Goal: Navigation & Orientation: Find specific page/section

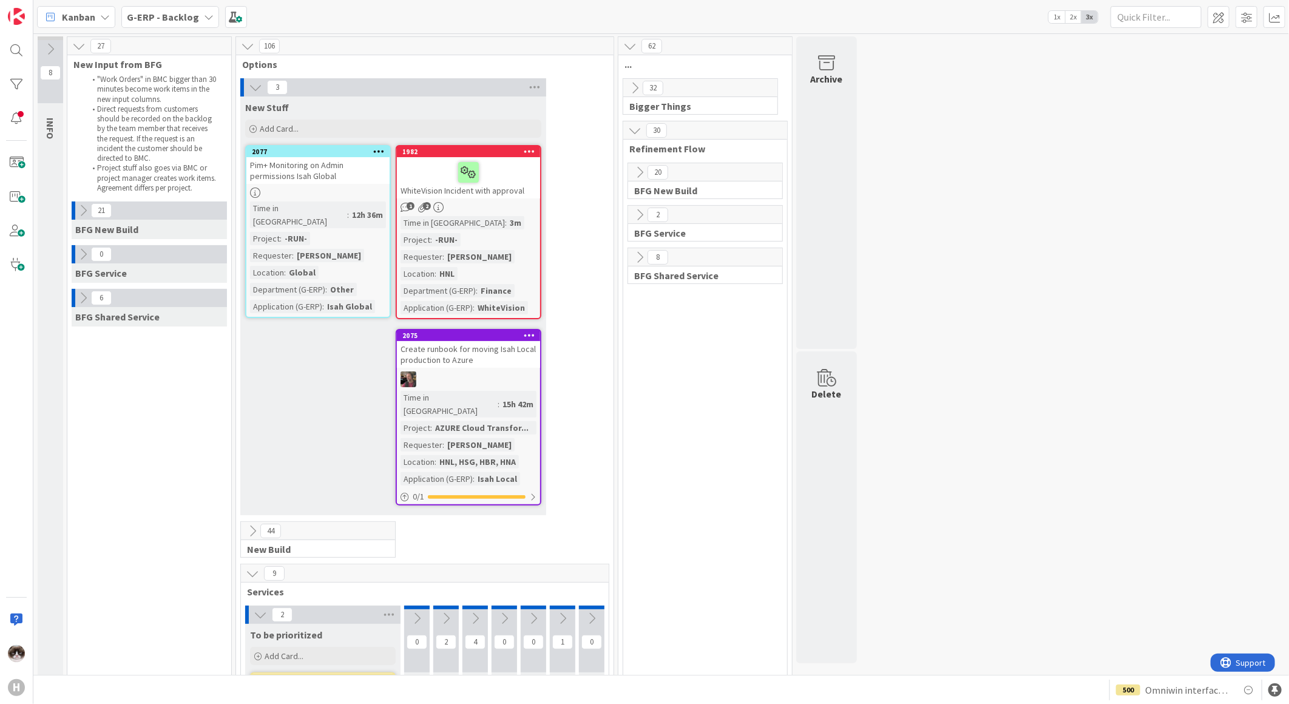
click at [643, 258] on icon at bounding box center [639, 257] width 13 height 13
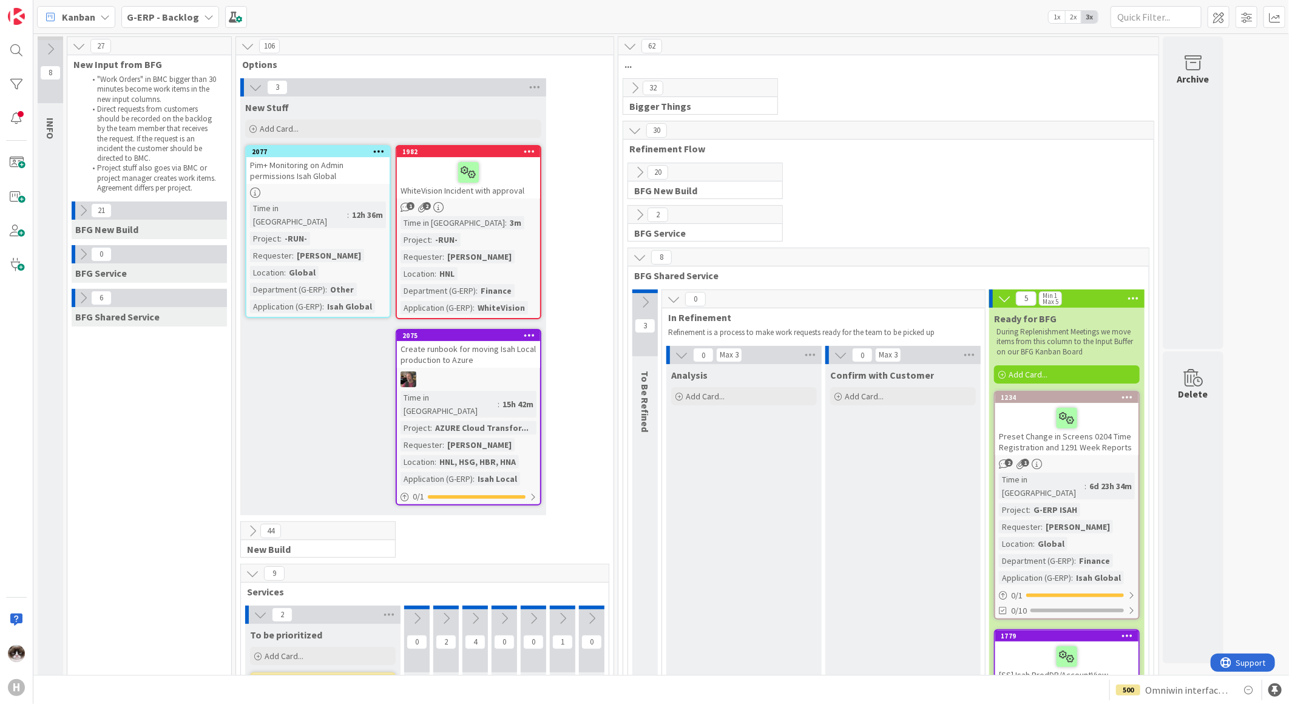
click at [191, 12] on b "G-ERP - Backlog" at bounding box center [163, 17] width 72 height 12
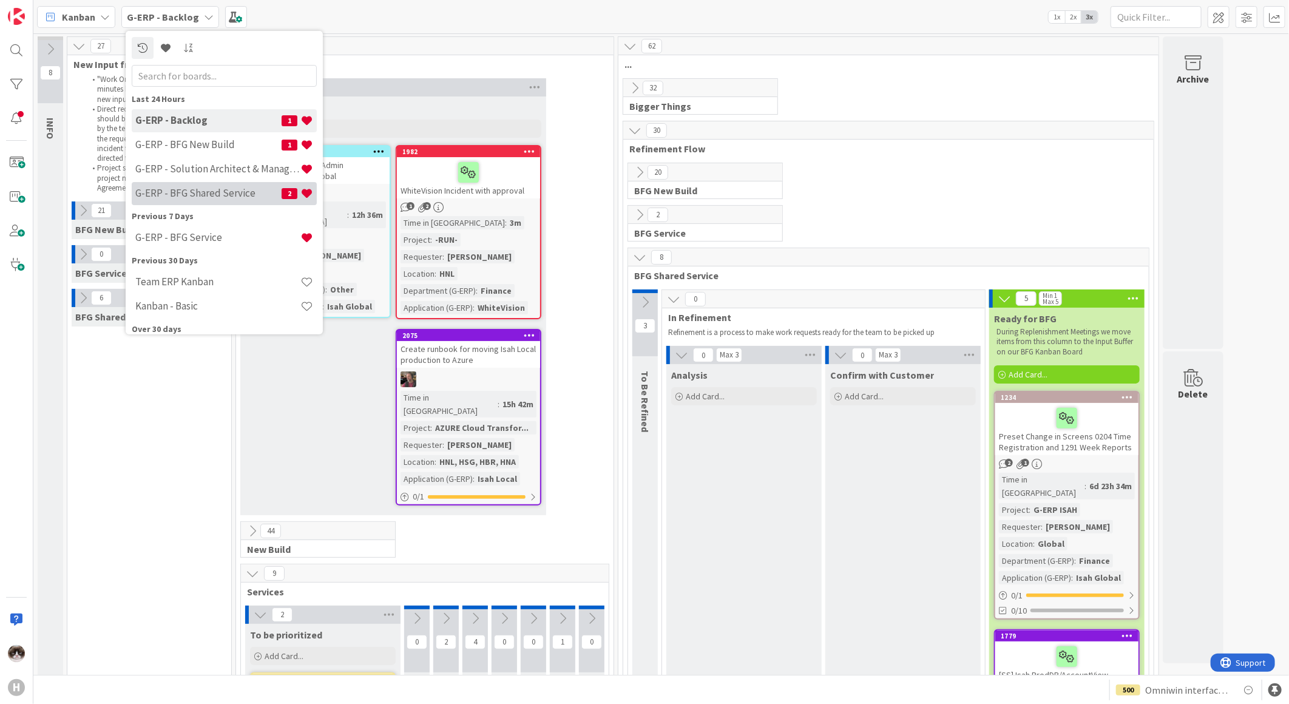
click at [231, 185] on div "G-ERP - BFG Shared Service 2" at bounding box center [224, 192] width 185 height 23
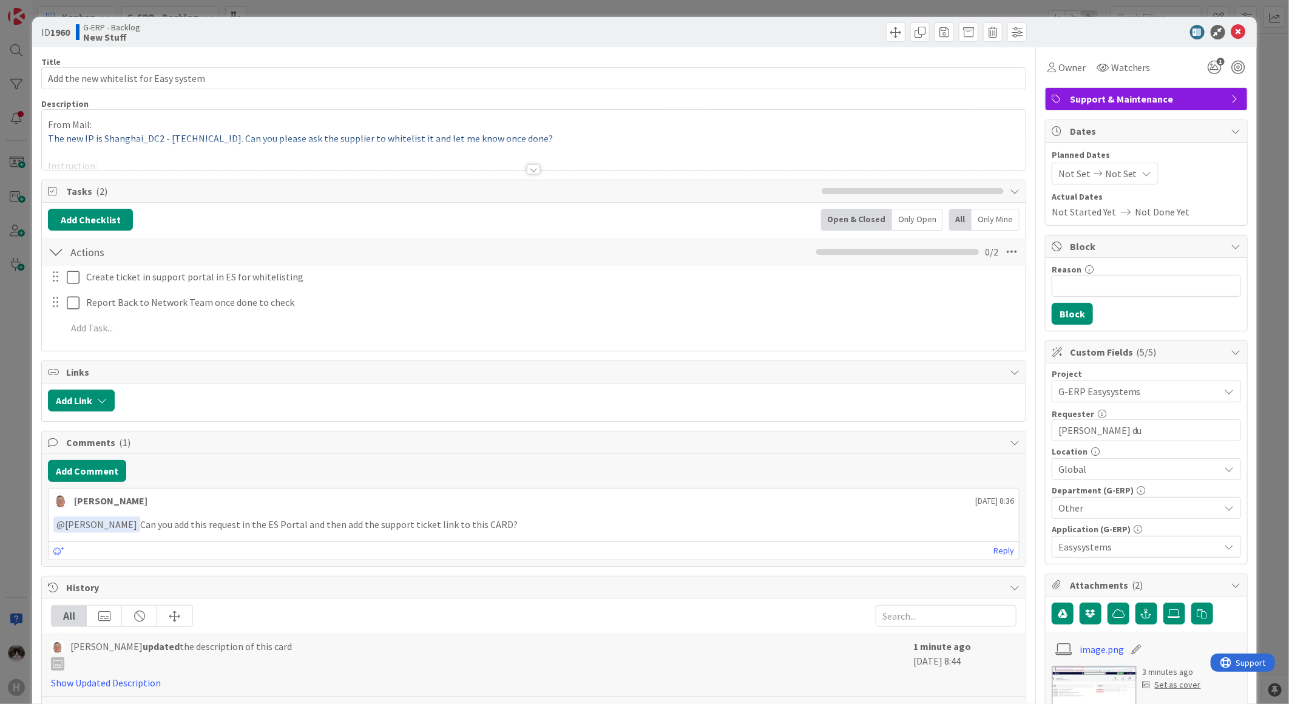
click at [514, 167] on div at bounding box center [533, 154] width 983 height 31
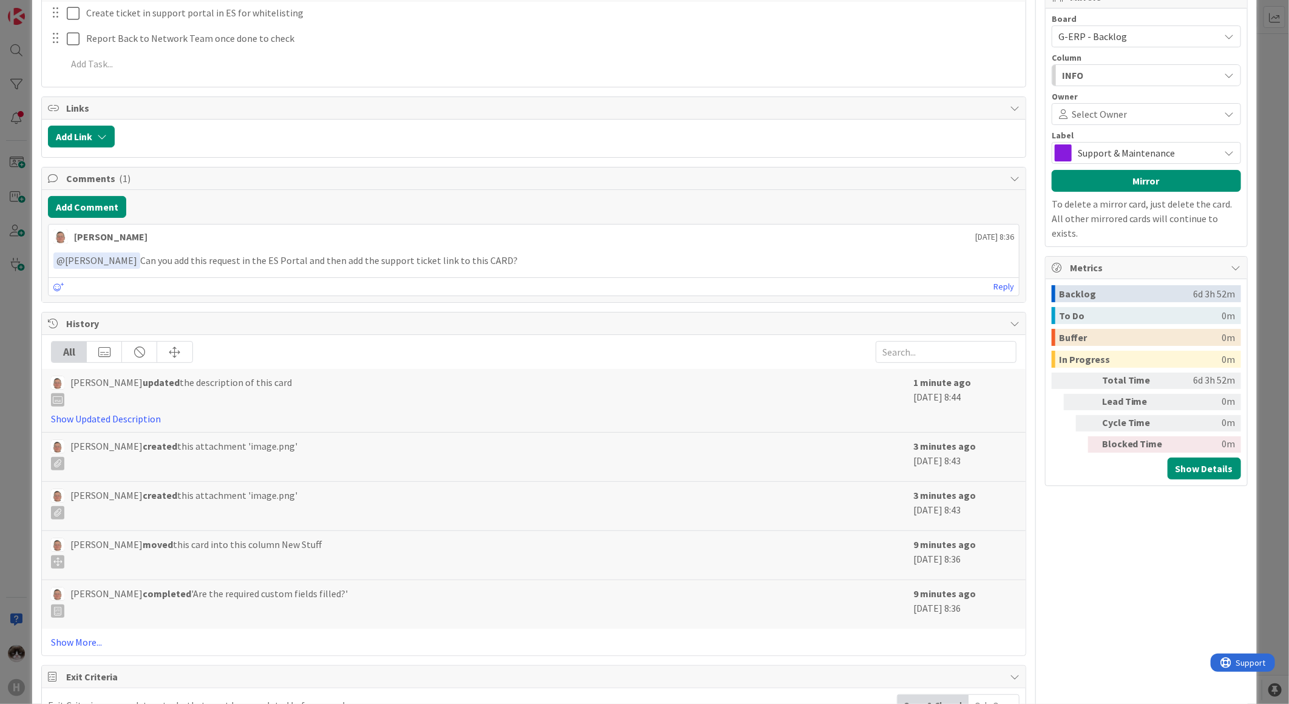
scroll to position [981, 0]
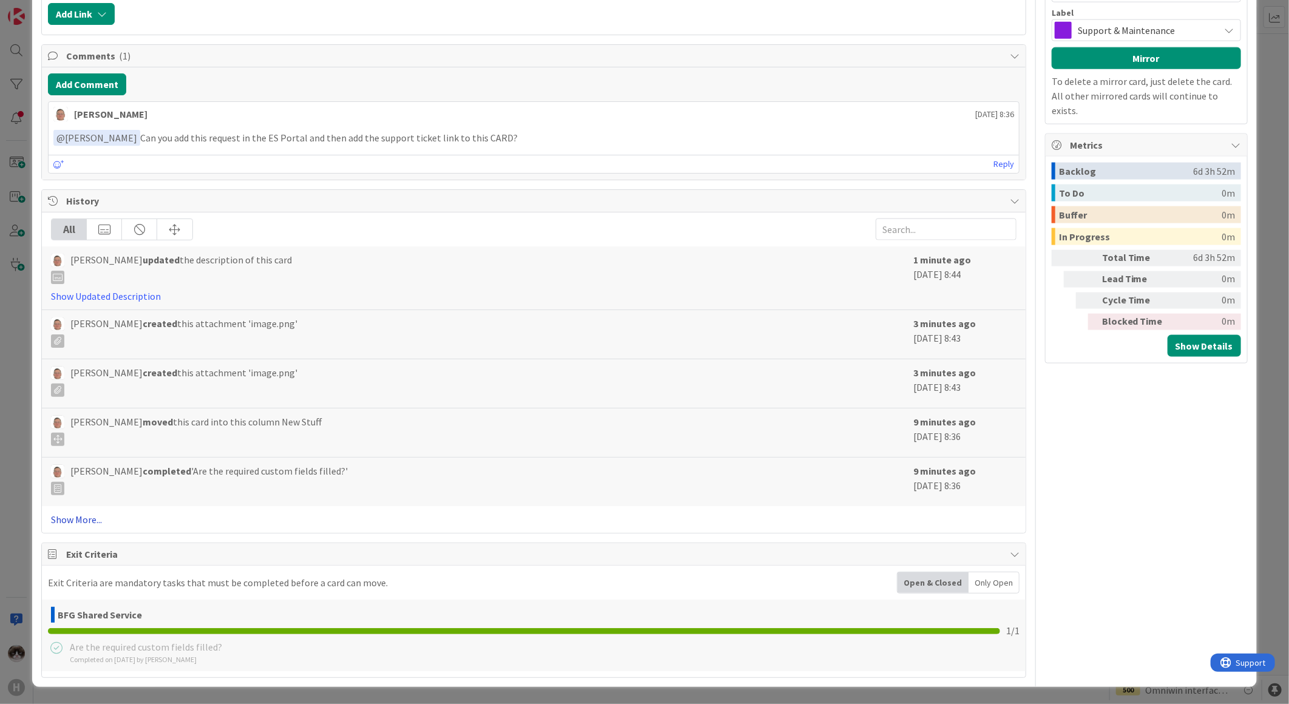
click at [89, 520] on link "Show More..." at bounding box center [533, 519] width 965 height 15
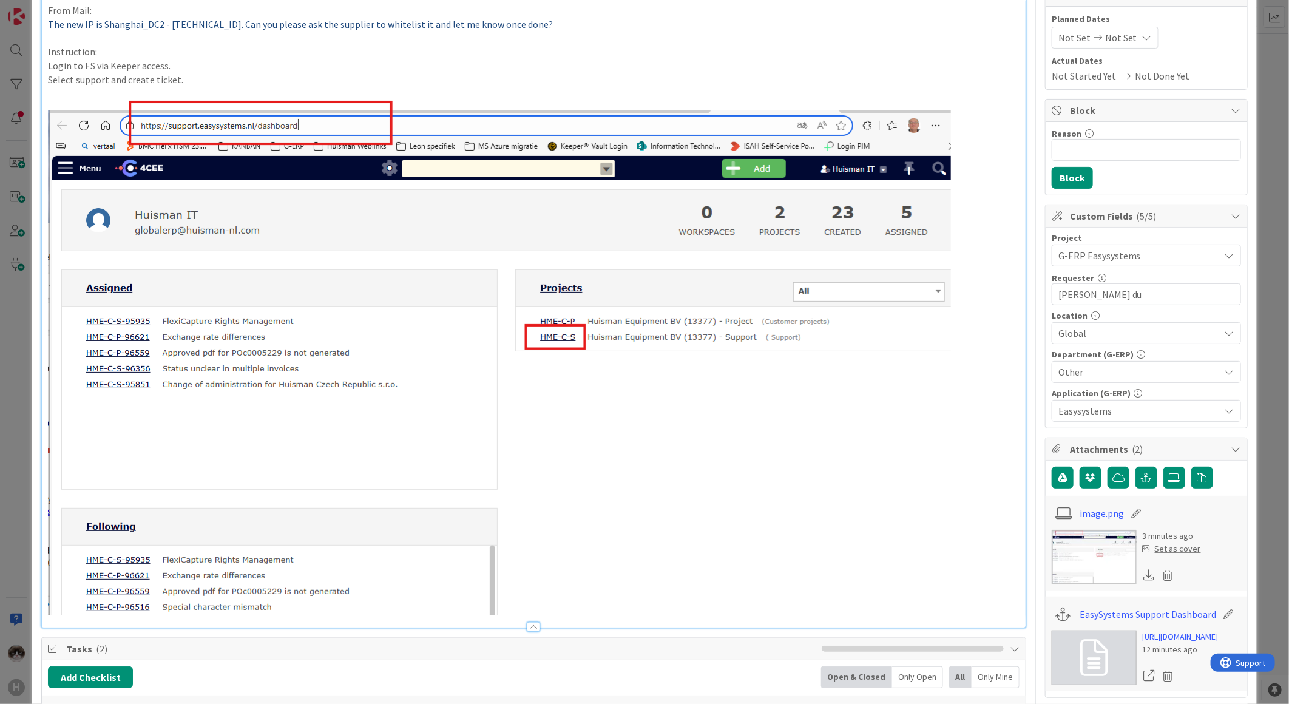
scroll to position [70, 0]
